Goal: Task Accomplishment & Management: Manage account settings

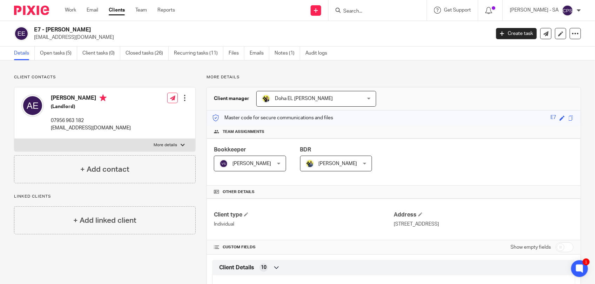
click at [361, 11] on input "Search" at bounding box center [373, 11] width 63 height 6
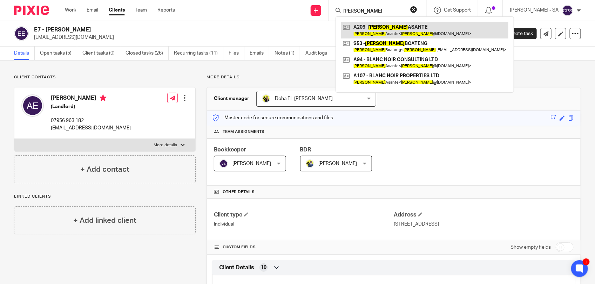
type input "[PERSON_NAME]"
click at [372, 30] on link at bounding box center [424, 30] width 167 height 16
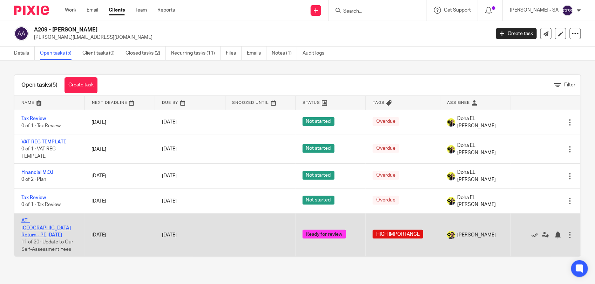
click at [61, 221] on link "AT - [GEOGRAPHIC_DATA] Return - PE [DATE]" at bounding box center [45, 228] width 49 height 19
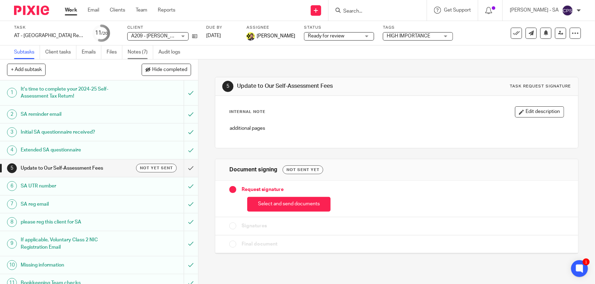
click at [140, 51] on link "Notes (7)" at bounding box center [141, 53] width 26 height 14
